Goal: Task Accomplishment & Management: Manage account settings

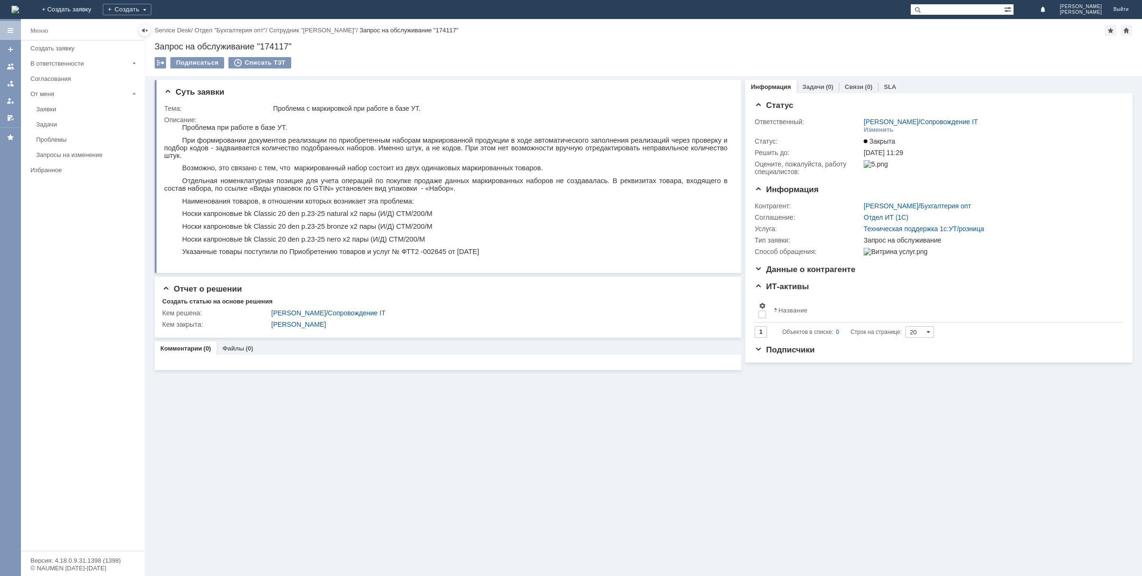
click at [19, 6] on img at bounding box center [15, 10] width 8 height 8
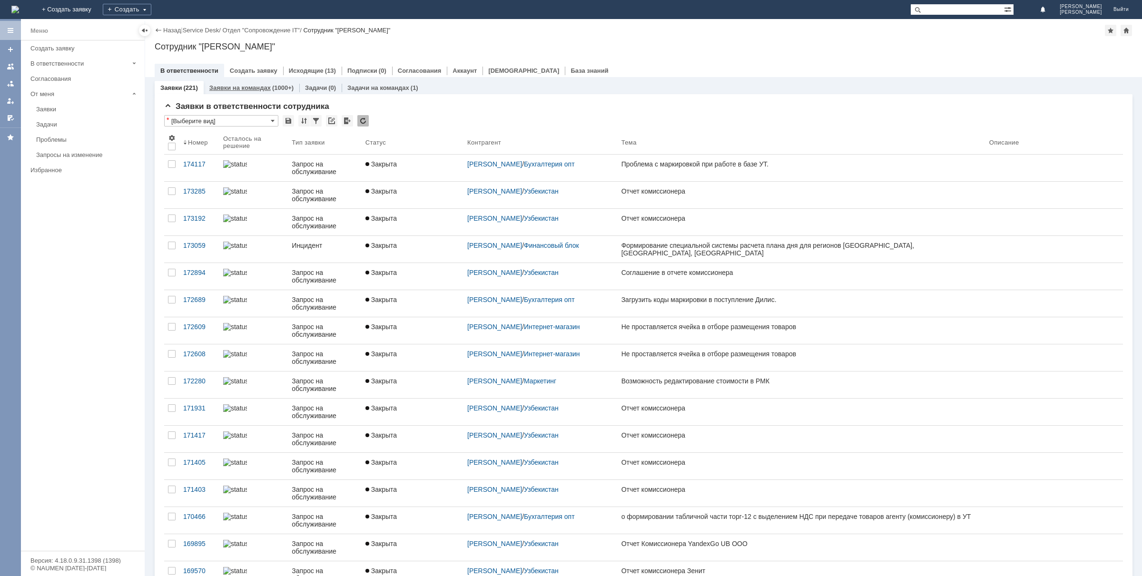
click at [237, 86] on link "Заявки на командах" at bounding box center [239, 87] width 61 height 7
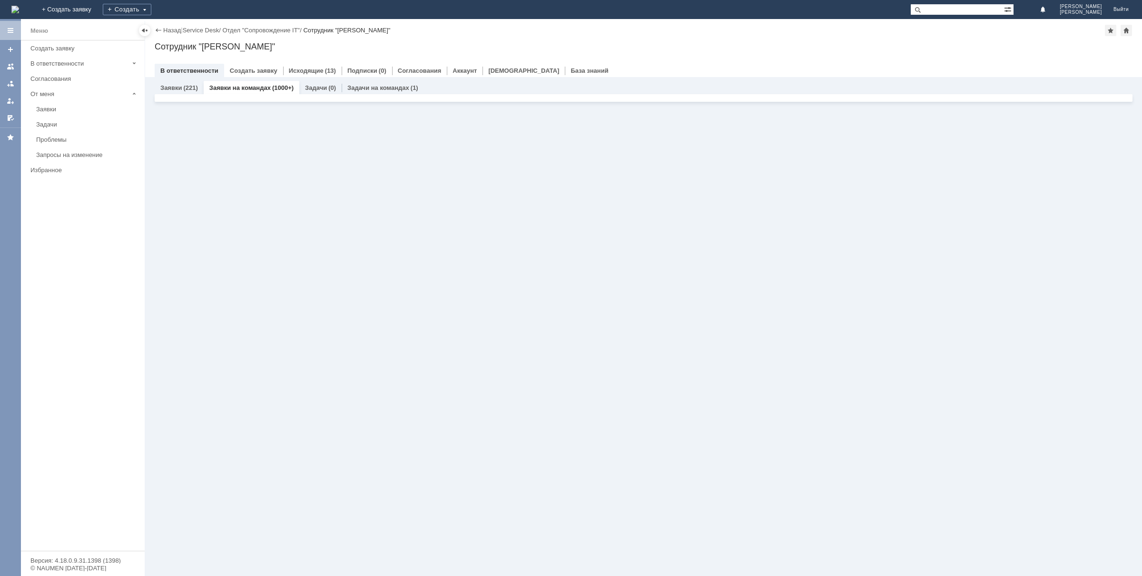
drag, startPoint x: 284, startPoint y: 259, endPoint x: 292, endPoint y: 296, distance: 38.0
click at [283, 260] on div "Заявки (221) Заявки на командах (1000+) Задачи (0) Задачи на командах (1) Заявк…" at bounding box center [643, 326] width 997 height 499
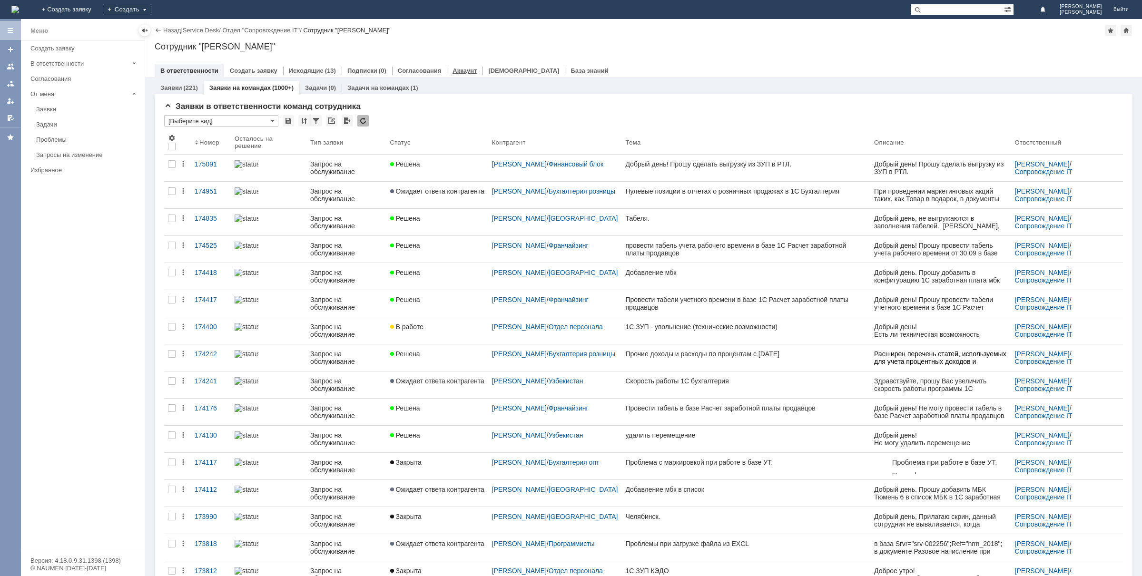
click at [453, 69] on link "Аккаунт" at bounding box center [465, 70] width 24 height 7
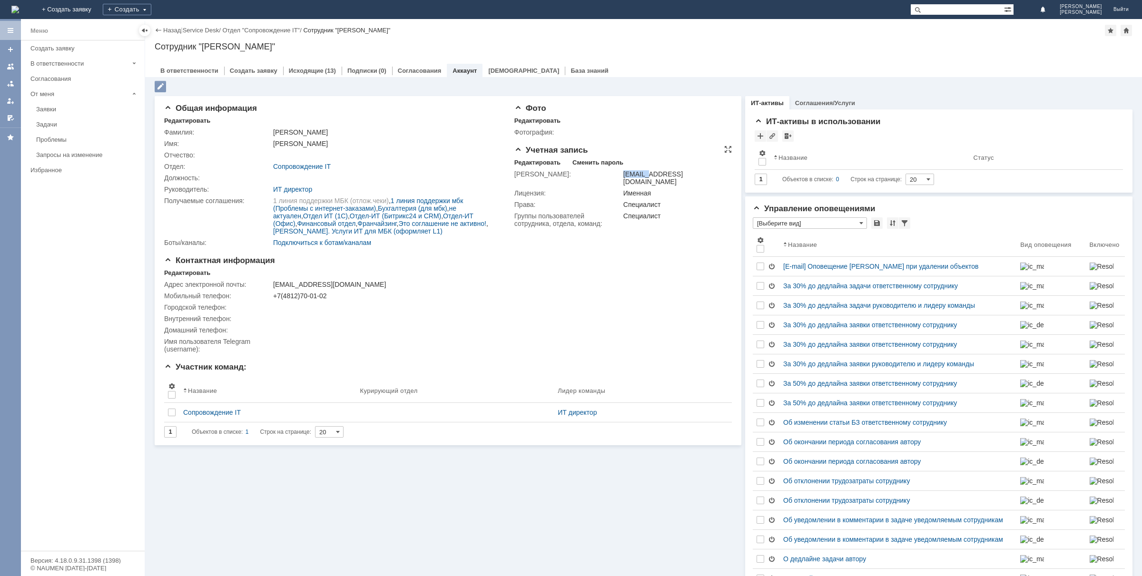
click at [621, 172] on td "[EMAIL_ADDRESS][DOMAIN_NAME]" at bounding box center [675, 177] width 108 height 19
drag, startPoint x: 679, startPoint y: 174, endPoint x: 617, endPoint y: 175, distance: 61.4
click at [621, 175] on td "[EMAIL_ADDRESS][DOMAIN_NAME]" at bounding box center [675, 177] width 108 height 19
copy div "[EMAIL_ADDRESS][DOMAIN_NAME]"
click at [172, 269] on div "Редактировать" at bounding box center [187, 273] width 46 height 8
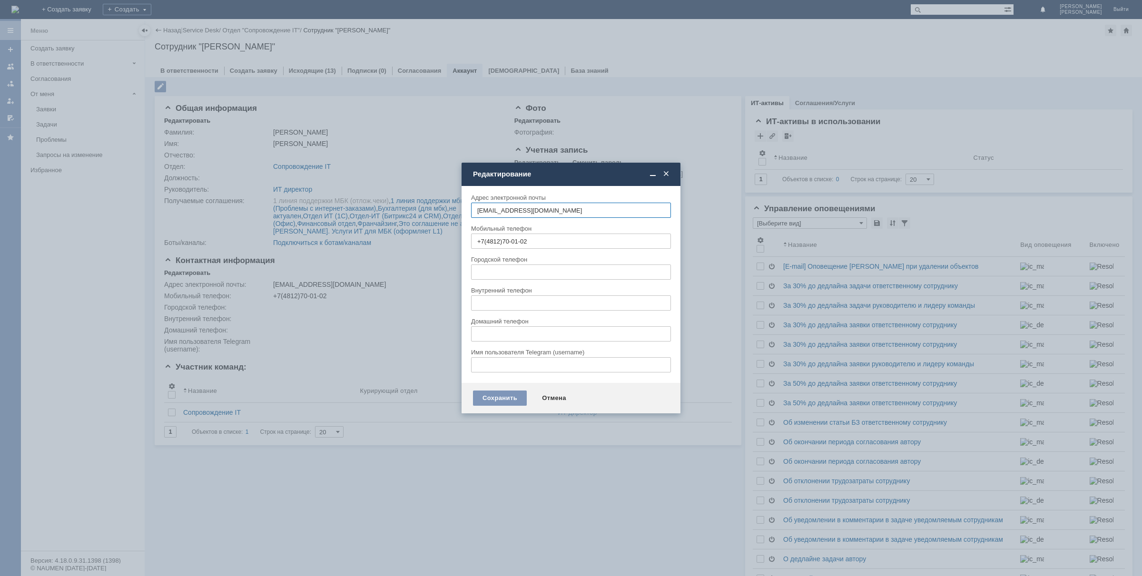
click at [517, 267] on input "text" at bounding box center [571, 272] width 200 height 15
paste input "mm"
paste input "[DOMAIN_NAME]"
paste input "mm@"
type input "[EMAIL_ADDRESS][DOMAIN_NAME]"
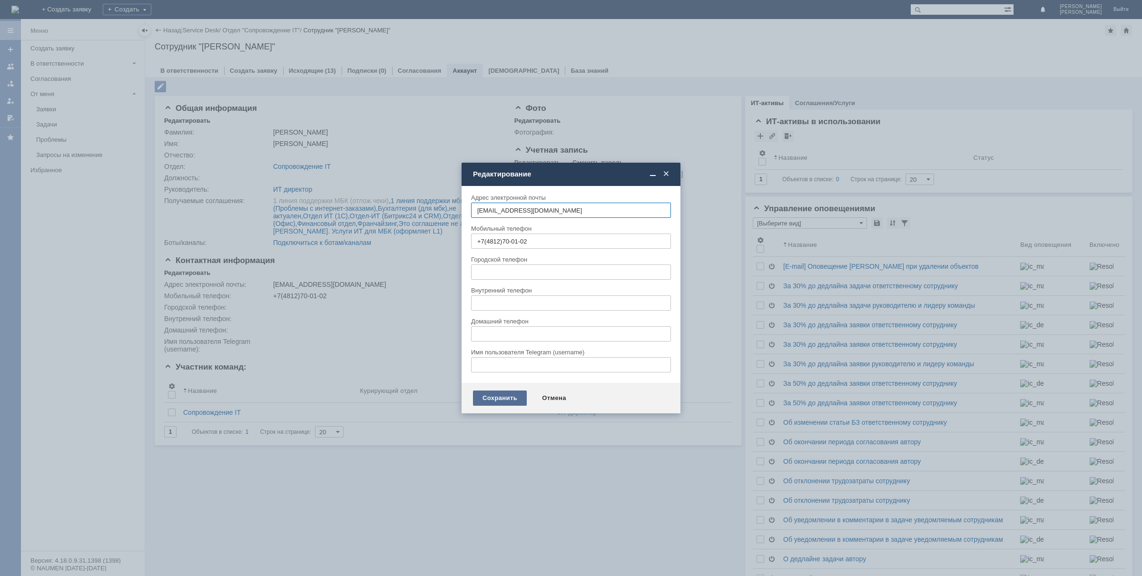
click at [487, 398] on div "Сохранить" at bounding box center [500, 398] width 54 height 15
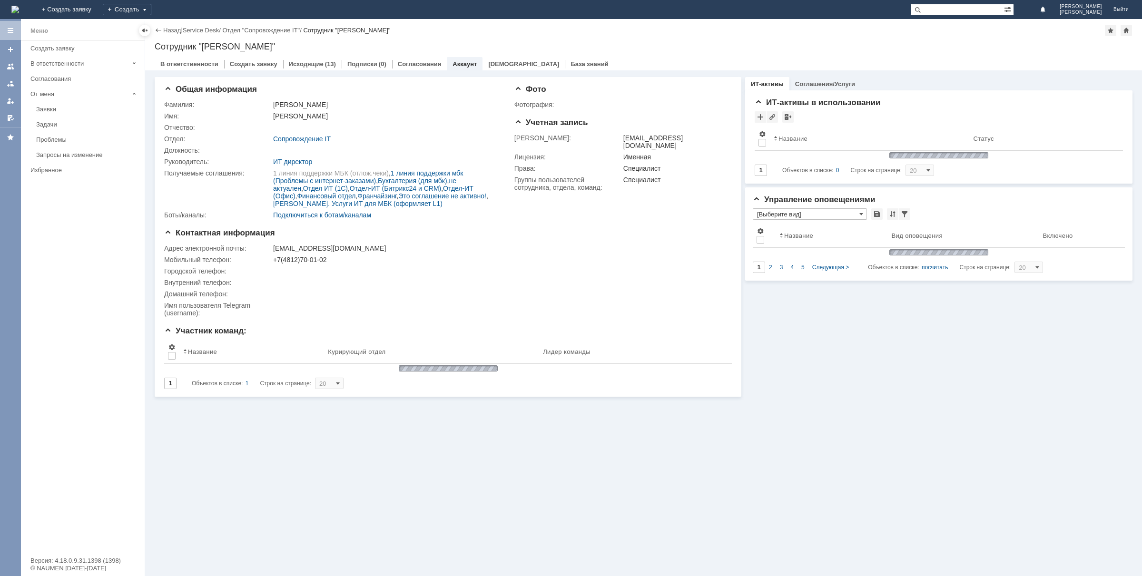
type input "[Выберите вид]"
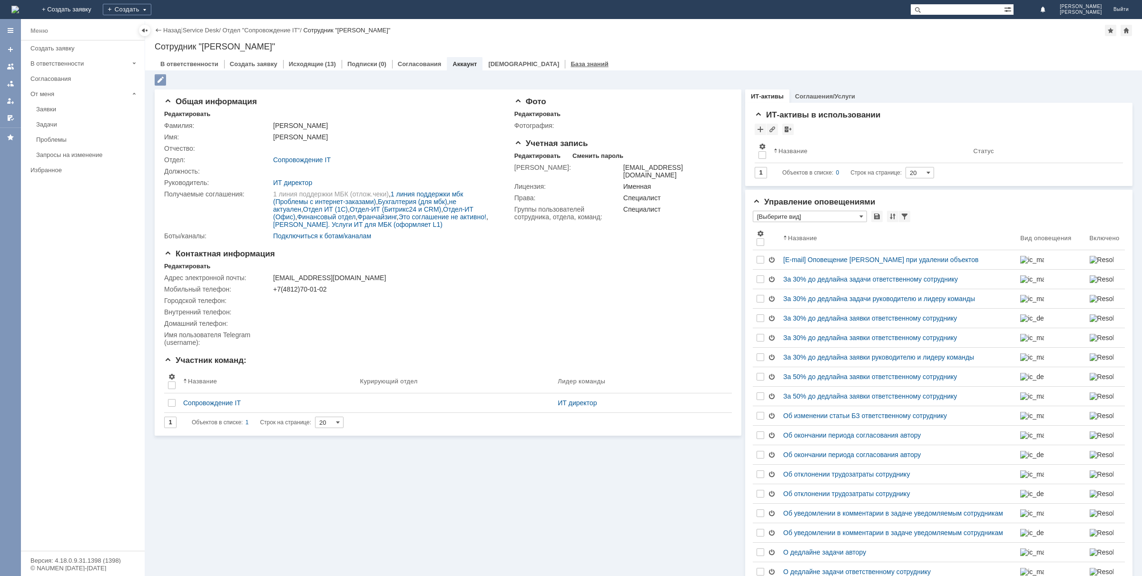
click at [571, 65] on link "База знаний" at bounding box center [590, 63] width 38 height 7
